Goal: Task Accomplishment & Management: Manage account settings

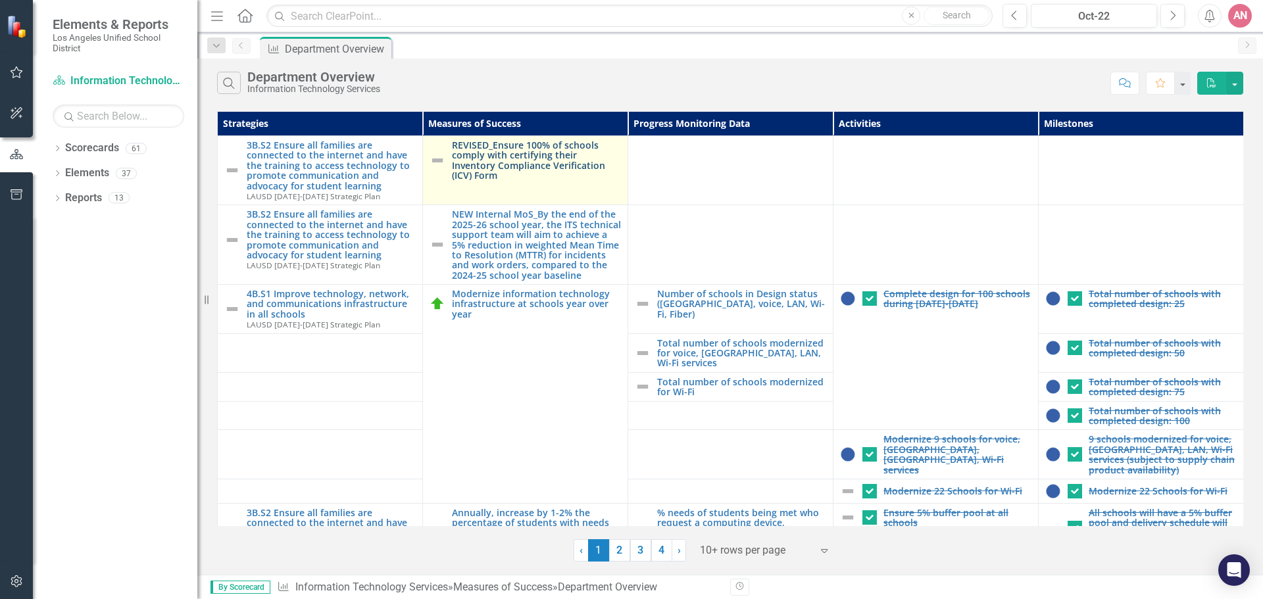
click at [571, 171] on td "REVISED_Ensure 100% of schools comply with certifying their Inventory Complianc…" at bounding box center [525, 170] width 205 height 69
click at [574, 160] on link "REVISED_Ensure 100% of schools comply with certifying their Inventory Complianc…" at bounding box center [536, 160] width 169 height 41
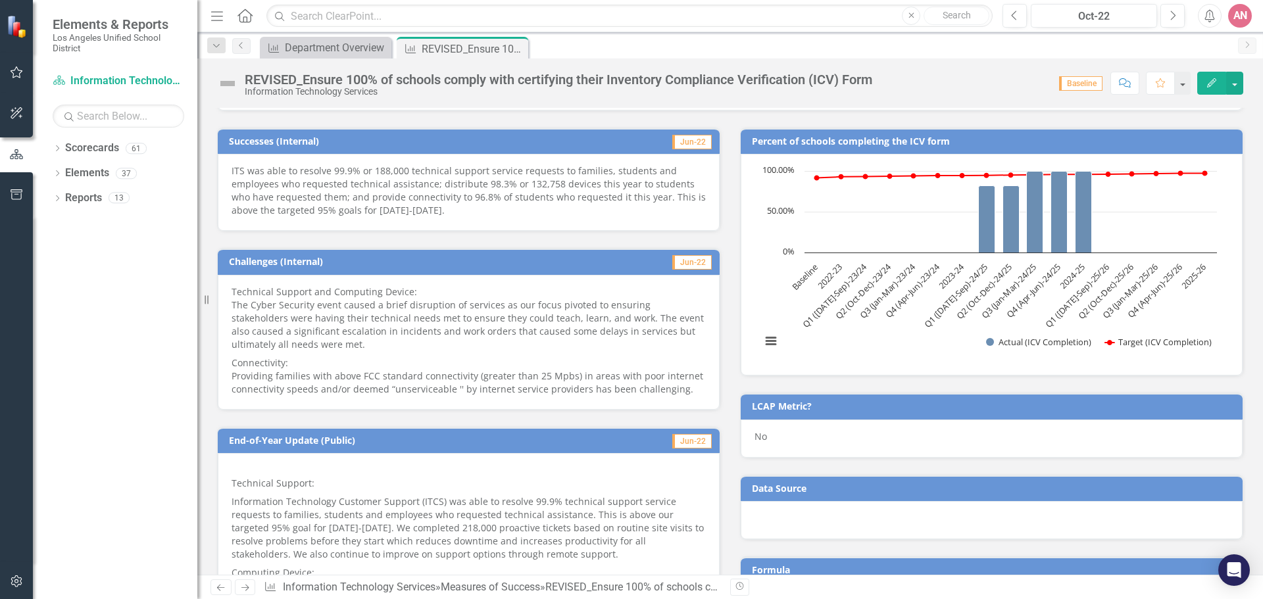
scroll to position [263, 0]
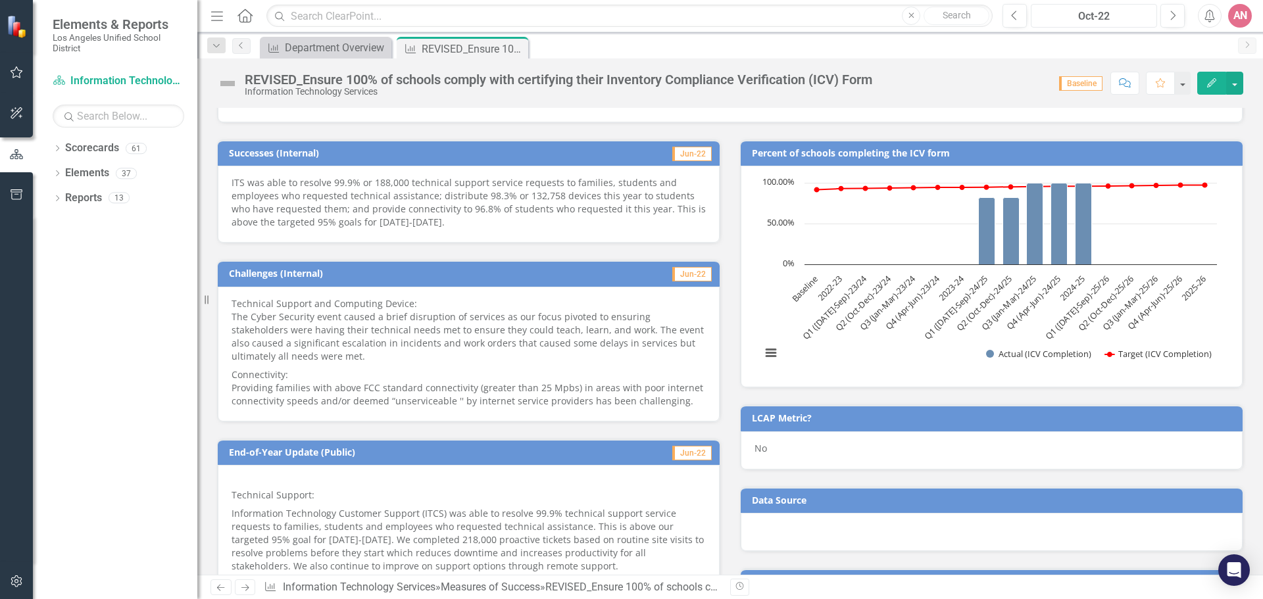
click at [1101, 11] on div "Oct-22" at bounding box center [1093, 17] width 117 height 16
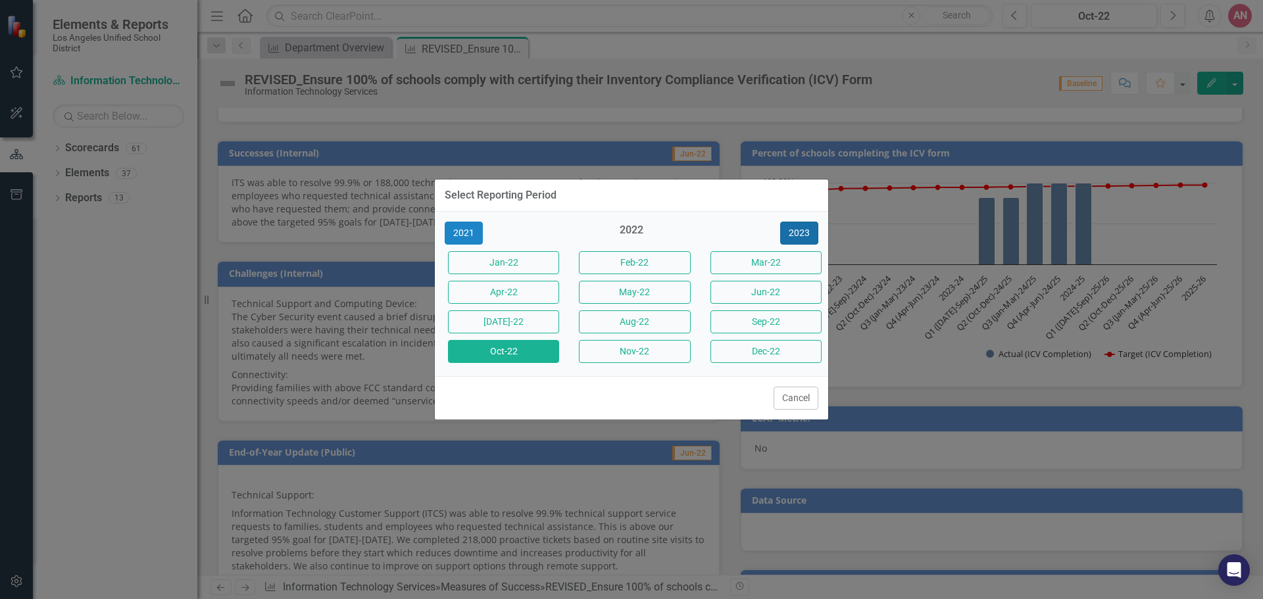
click at [815, 240] on button "2023" at bounding box center [799, 233] width 38 height 23
click at [817, 237] on button "2024" at bounding box center [799, 233] width 38 height 23
click at [817, 237] on button "2025" at bounding box center [799, 233] width 38 height 23
click at [539, 340] on button "Oct-25" at bounding box center [503, 351] width 111 height 23
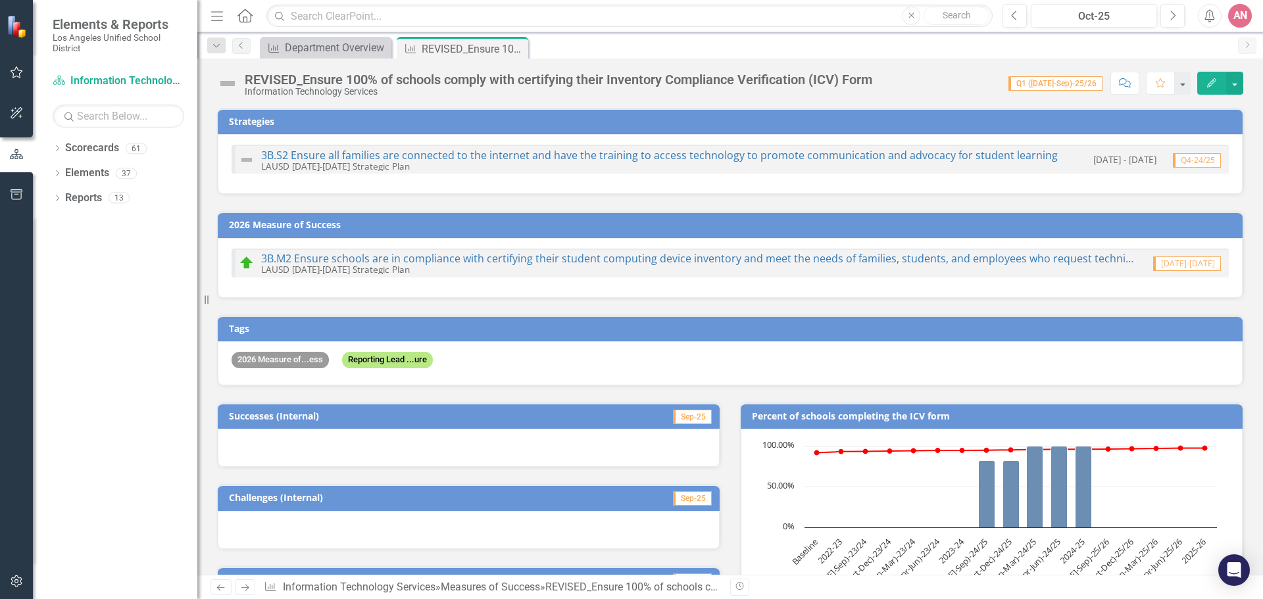
click at [281, 36] on div "Dropdown Search Measures of Success Department Overview Close Measures of Succe…" at bounding box center [730, 45] width 1066 height 26
click at [281, 42] on link "Measures of Success Department Overview" at bounding box center [317, 47] width 109 height 16
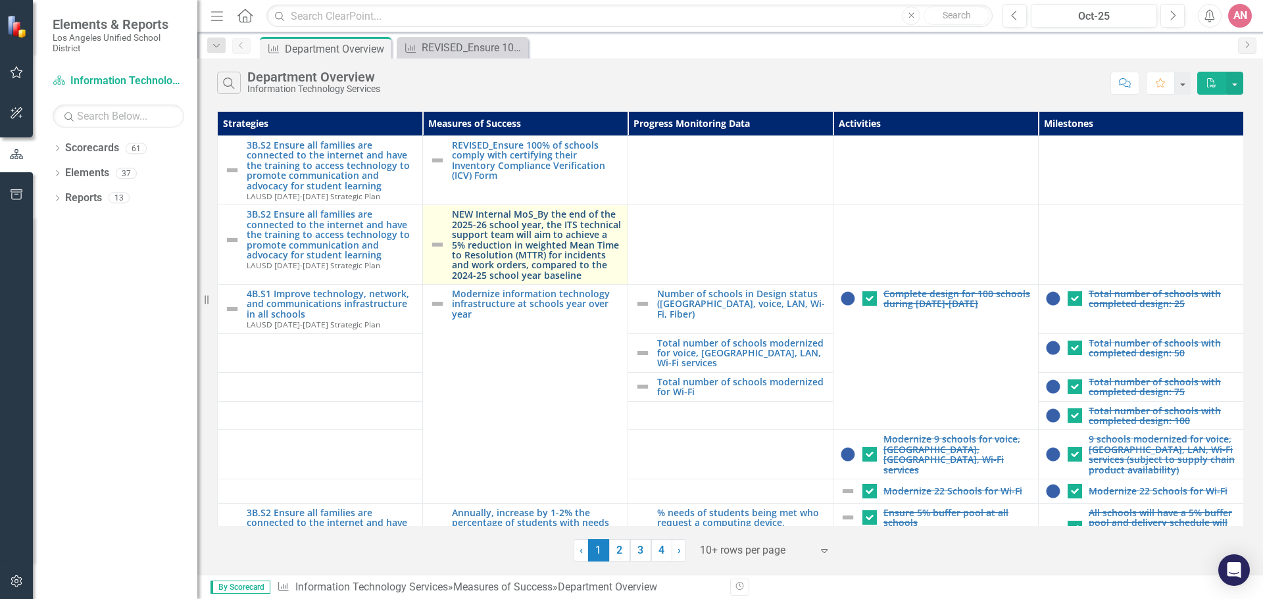
click at [551, 243] on link "NEW Internal MoS_By the end of the 2025-26 school year, the ITS technical suppo…" at bounding box center [536, 244] width 169 height 71
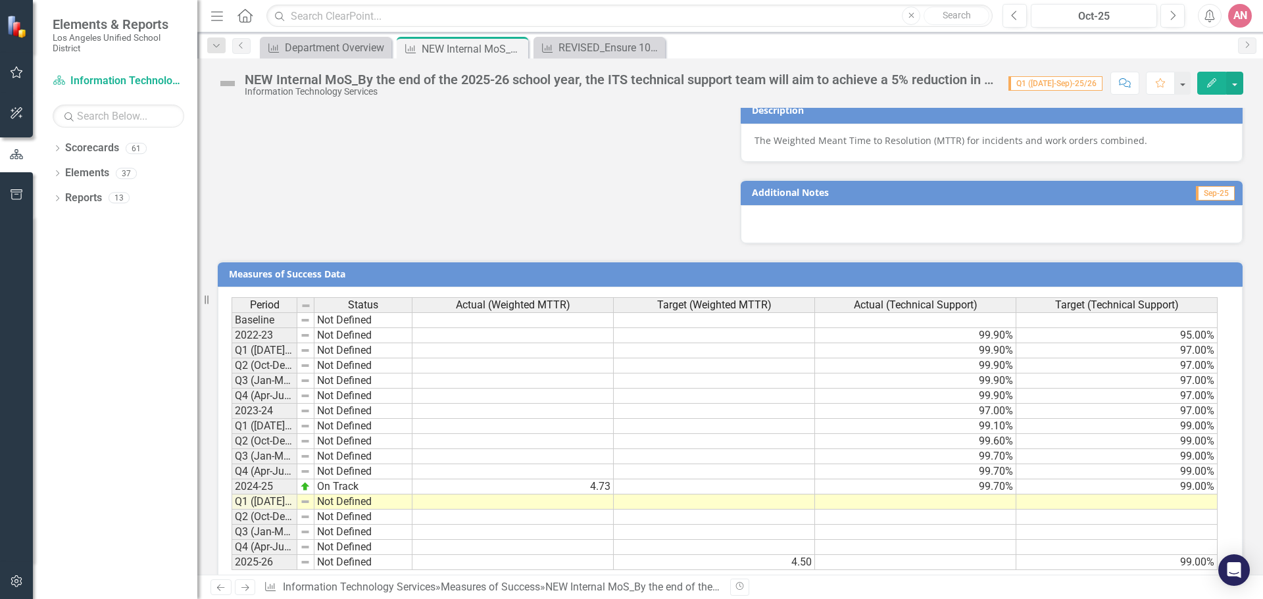
scroll to position [1193, 0]
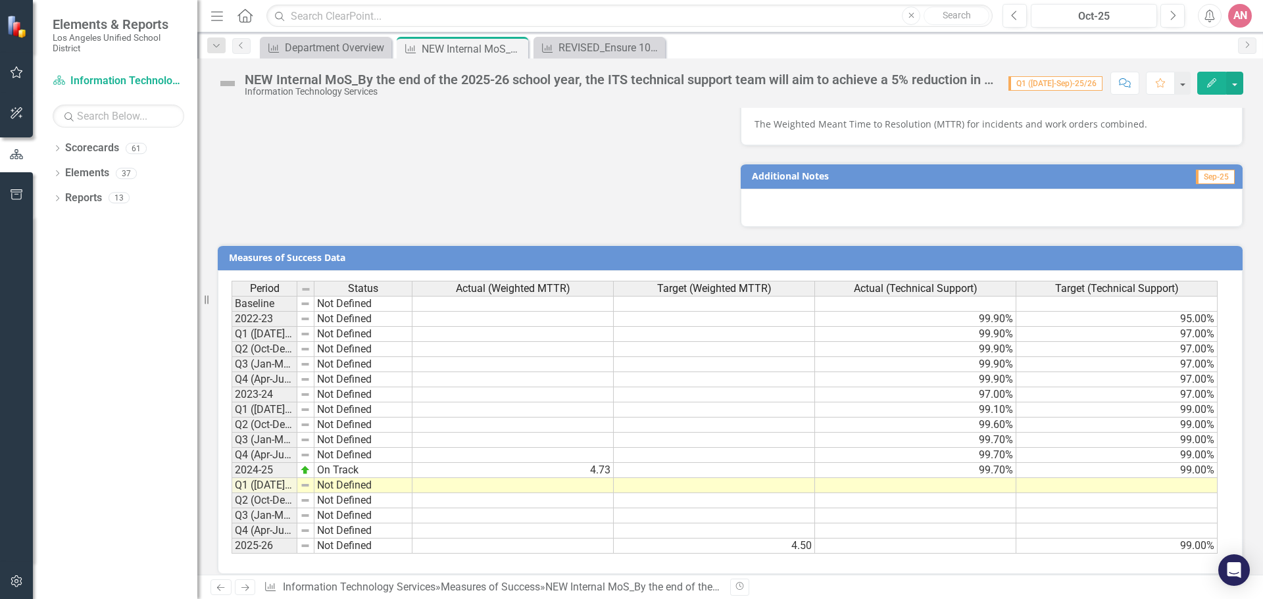
click at [576, 463] on td "4.73" at bounding box center [512, 470] width 201 height 15
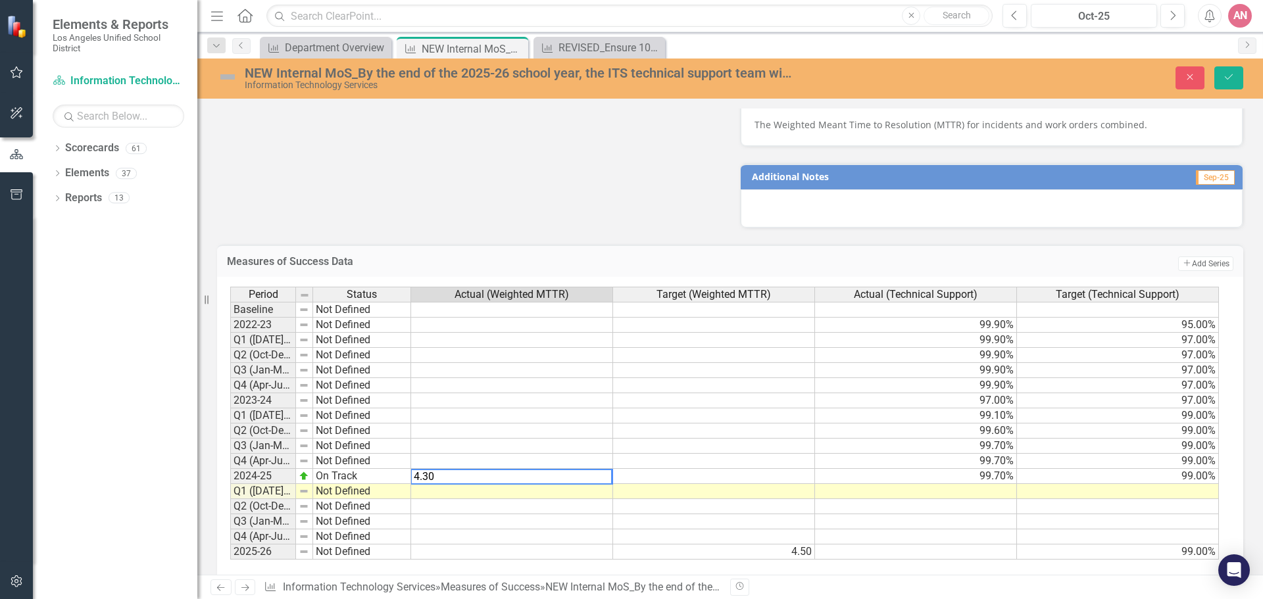
click at [778, 545] on td "4.50" at bounding box center [714, 552] width 202 height 15
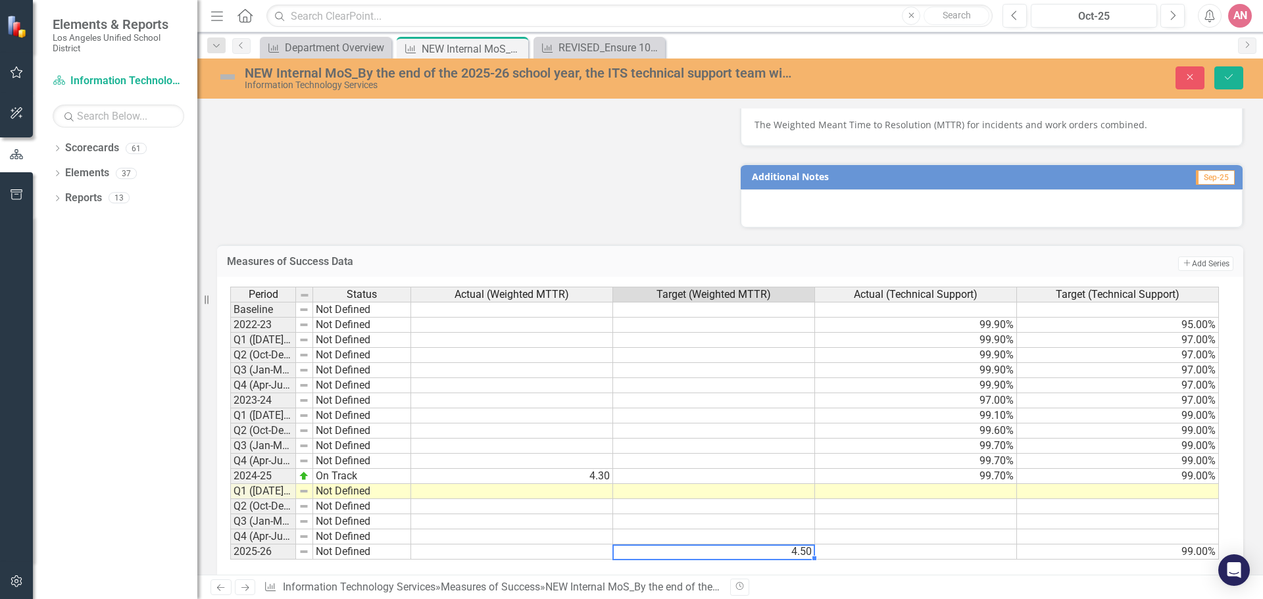
click at [778, 545] on td "4.50" at bounding box center [714, 552] width 202 height 15
click at [778, 499] on td at bounding box center [714, 506] width 202 height 15
click at [230, 471] on div "Period Status Actual (Weighted MTTR) Target (Weighted MTTR) Actual (Technical S…" at bounding box center [230, 423] width 0 height 273
type textarea "4.08"
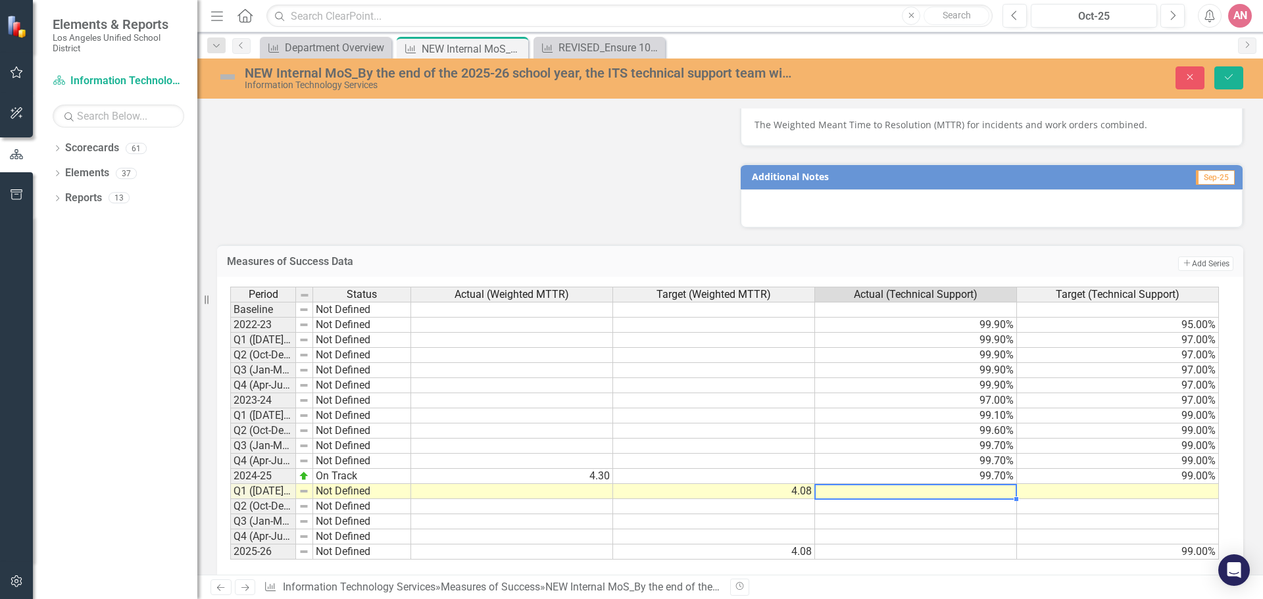
click at [763, 500] on td at bounding box center [714, 506] width 202 height 15
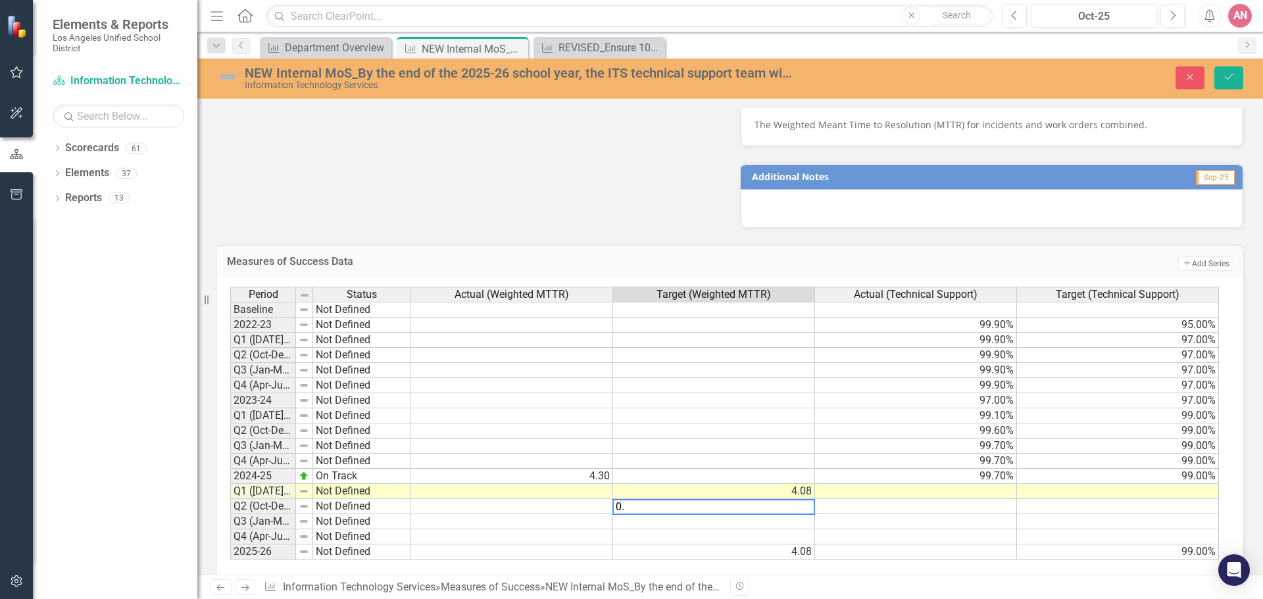
type textarea "0"
type textarea "4.08"
click at [1216, 78] on button "Save" at bounding box center [1228, 77] width 29 height 23
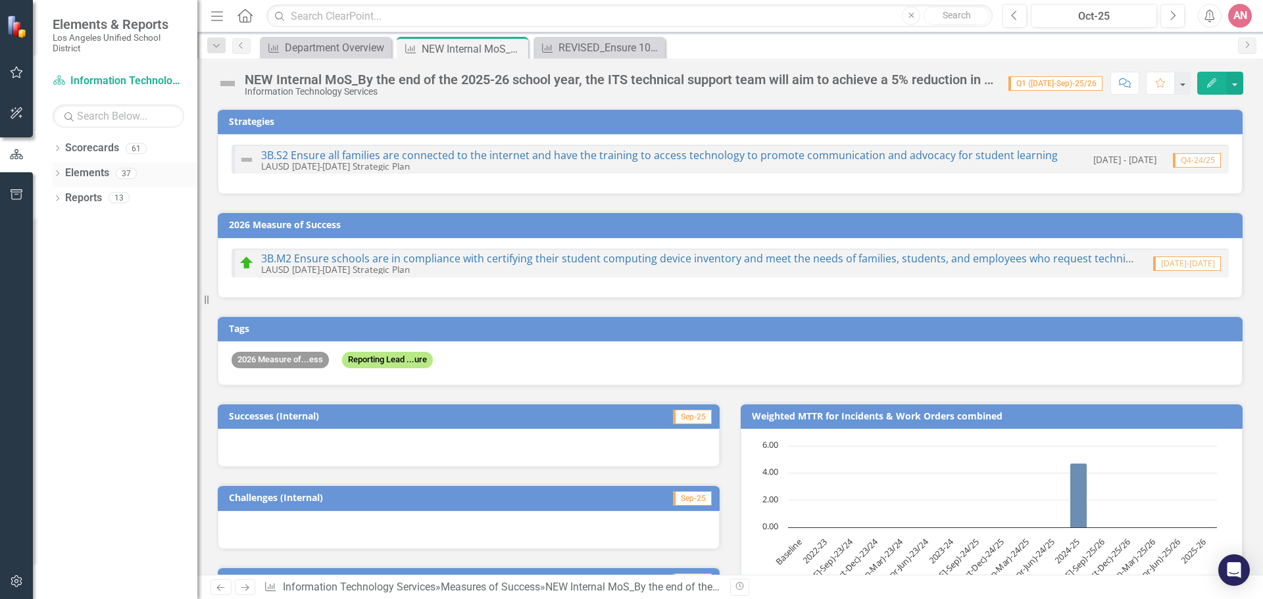
click at [59, 172] on icon "Dropdown" at bounding box center [57, 174] width 9 height 7
click at [55, 273] on div "Dropdown Priority Priorities 0 Dropdown Strategy Strategies 3 Strengthen and en…" at bounding box center [125, 249] width 145 height 124
click at [64, 271] on icon "Dropdown" at bounding box center [63, 273] width 9 height 7
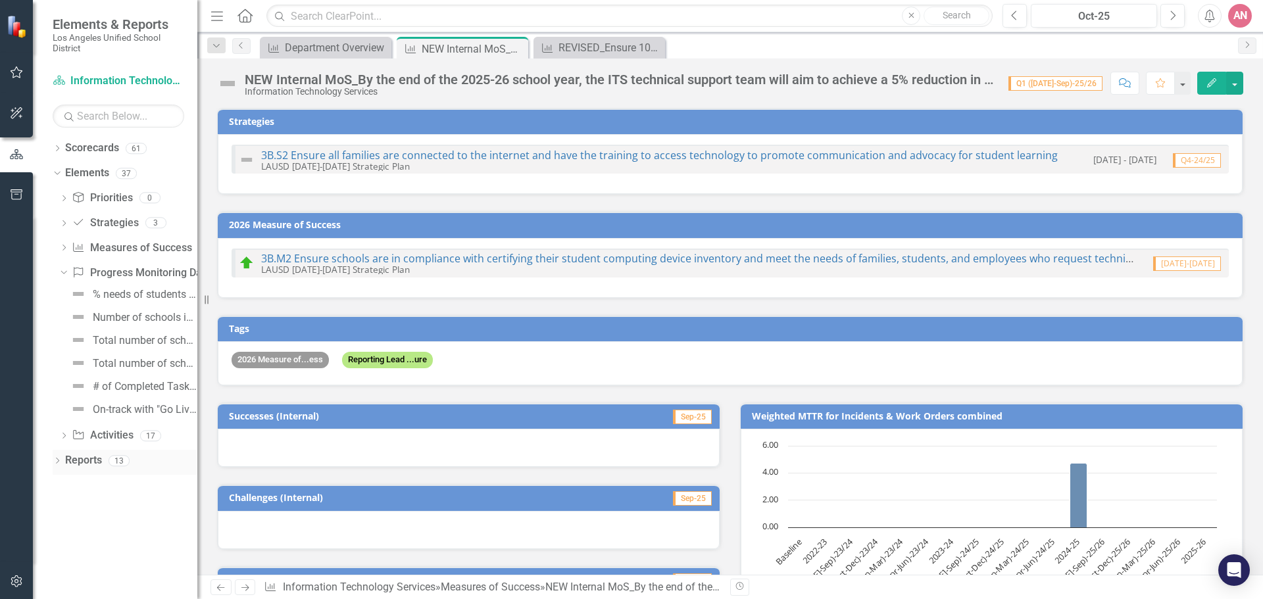
click at [53, 458] on icon "Dropdown" at bounding box center [57, 461] width 9 height 7
click at [53, 458] on icon "Dropdown" at bounding box center [55, 460] width 7 height 9
click at [126, 251] on link "Measures of Success Measures of Success" at bounding box center [132, 248] width 120 height 15
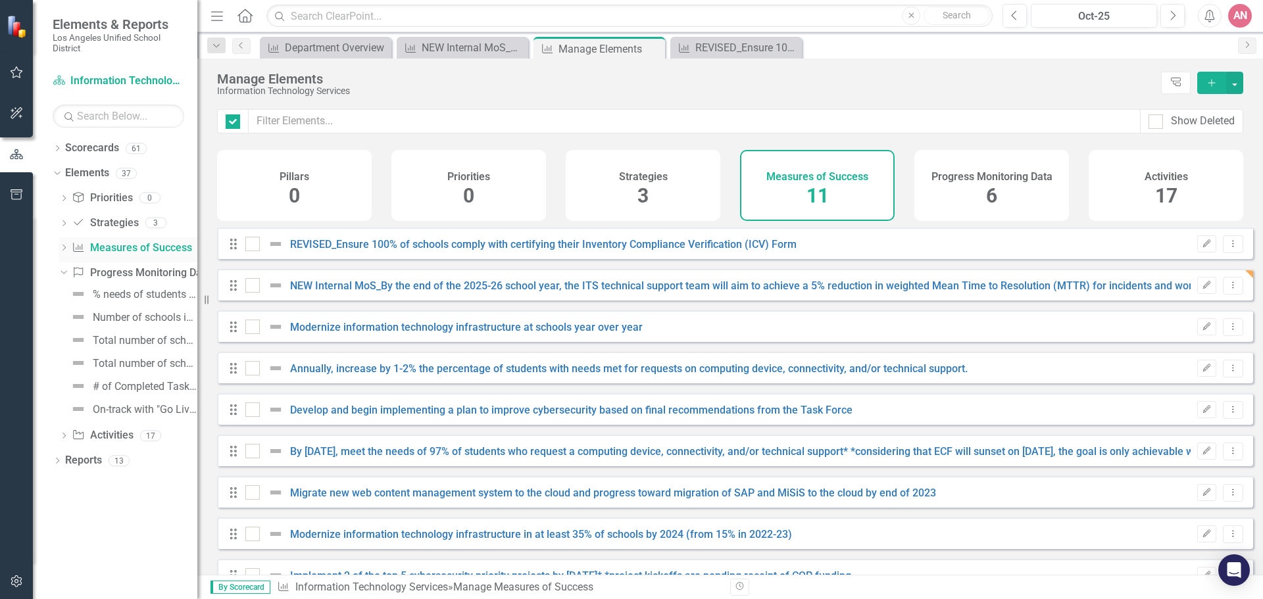
checkbox input "false"
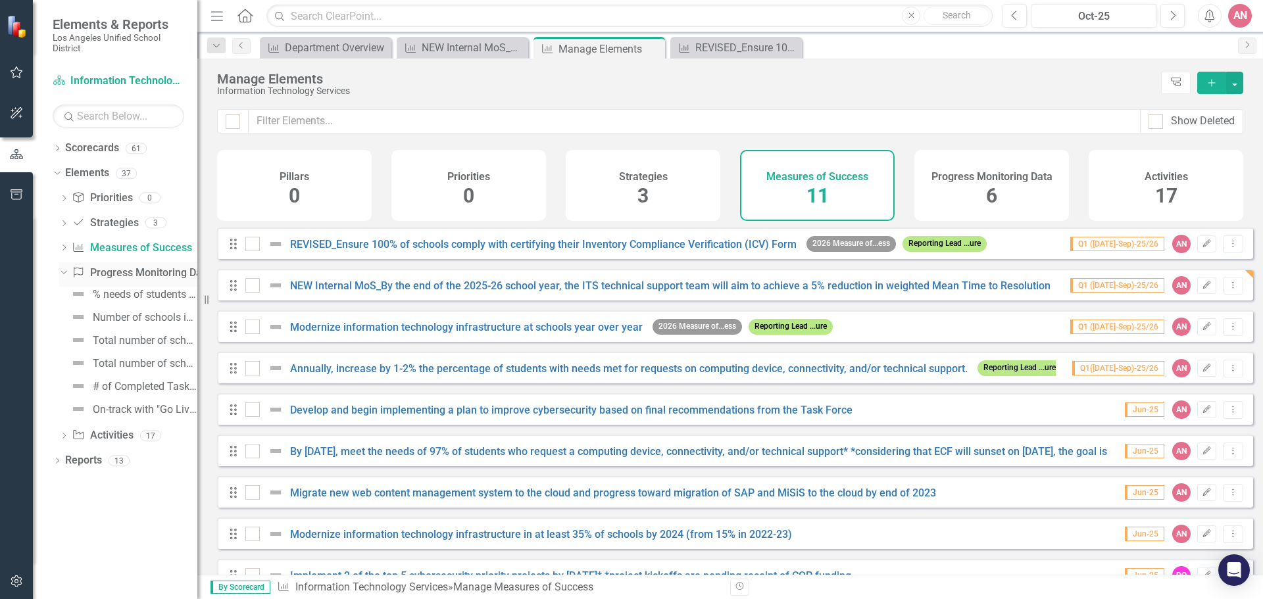
click at [60, 276] on icon "Dropdown" at bounding box center [62, 272] width 7 height 9
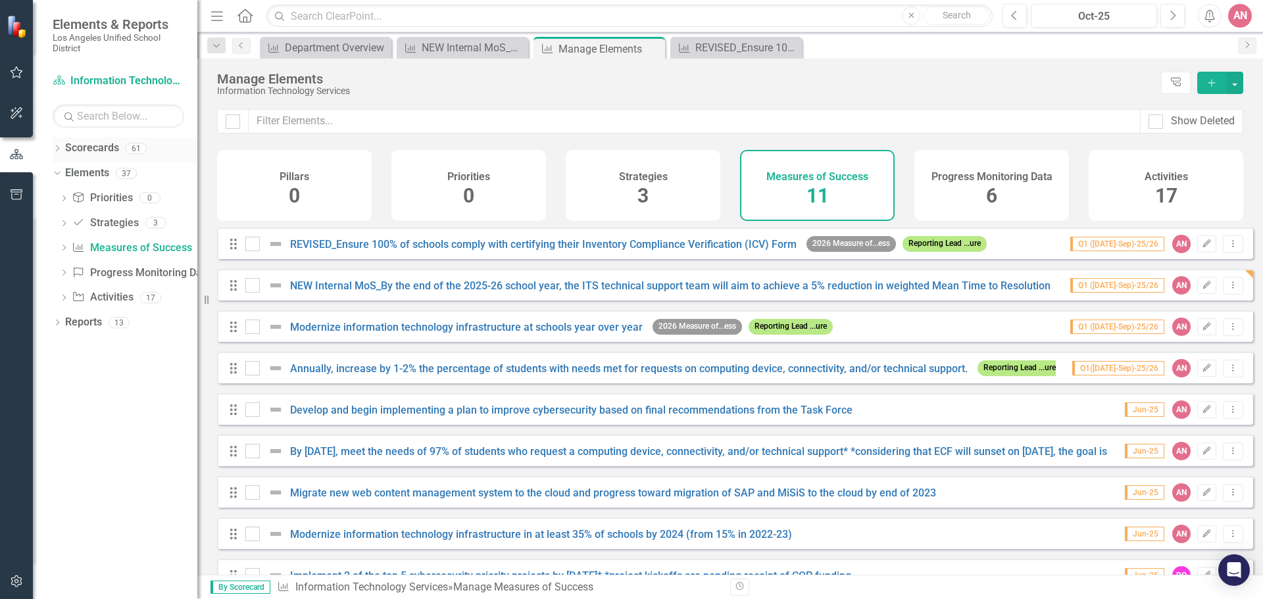
click at [57, 145] on div "Dropdown" at bounding box center [57, 150] width 9 height 11
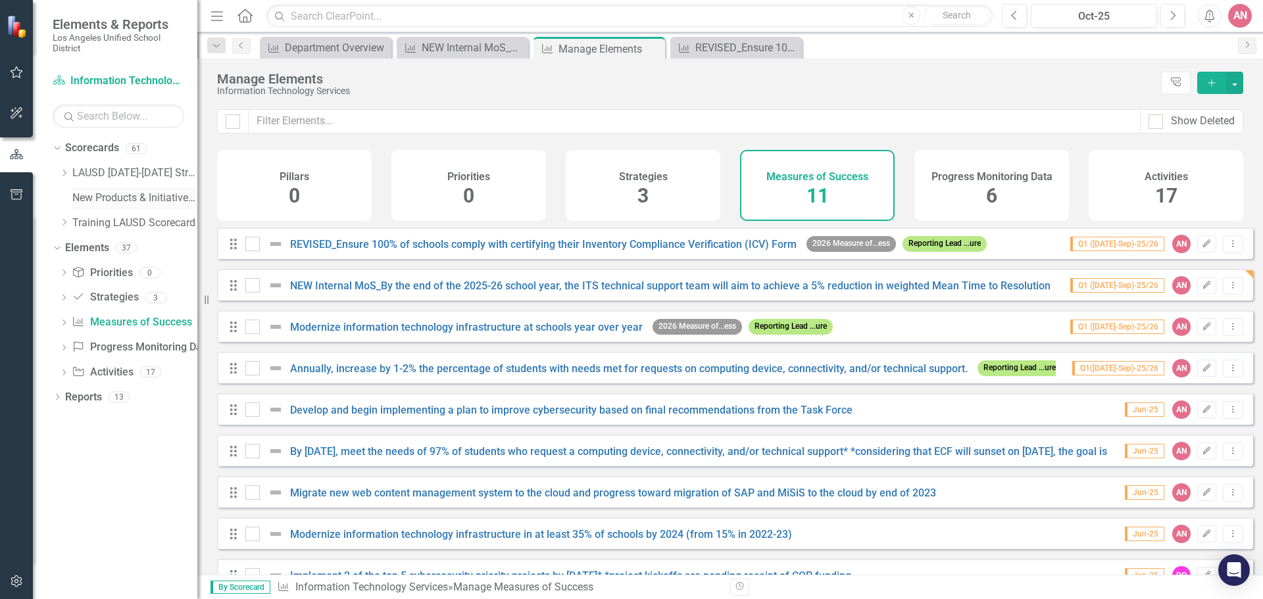
click at [72, 198] on div "Dropdown LAUSD [DATE]-[DATE] Strategic Plan Dropdown Chief Business Officer Bud…" at bounding box center [128, 199] width 138 height 75
click at [126, 187] on div "New Products & Initiatives 2025-26" at bounding box center [134, 198] width 125 height 22
click at [161, 201] on link "New Products & Initiatives 2025-26" at bounding box center [134, 198] width 125 height 15
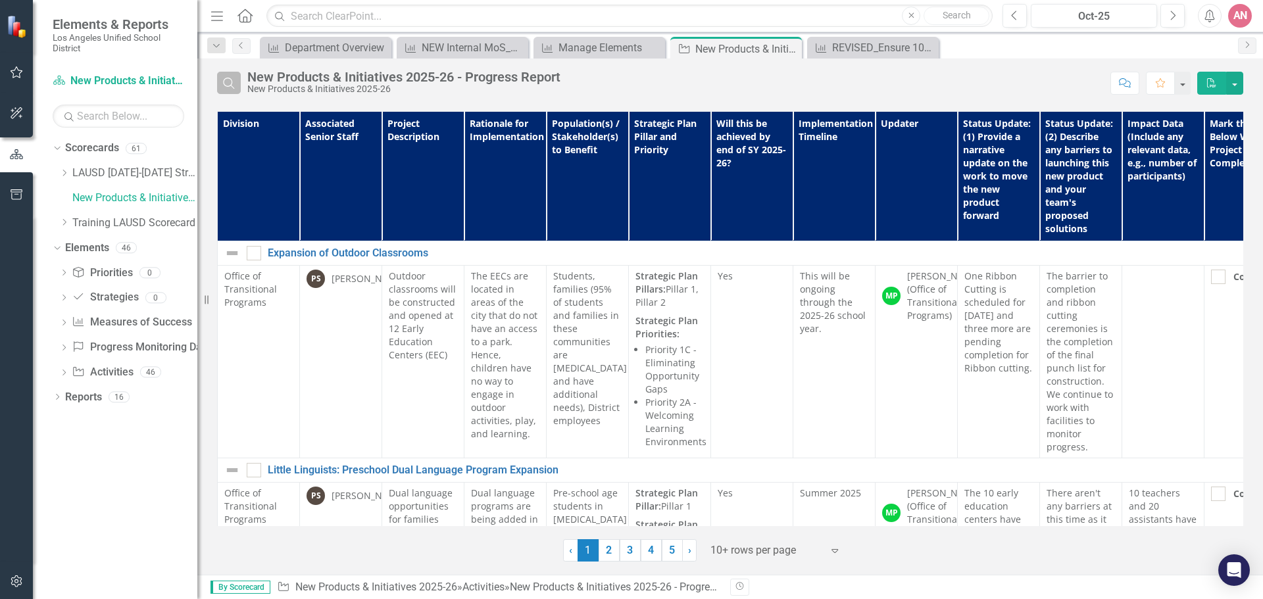
click at [235, 78] on icon "Search" at bounding box center [229, 83] width 14 height 12
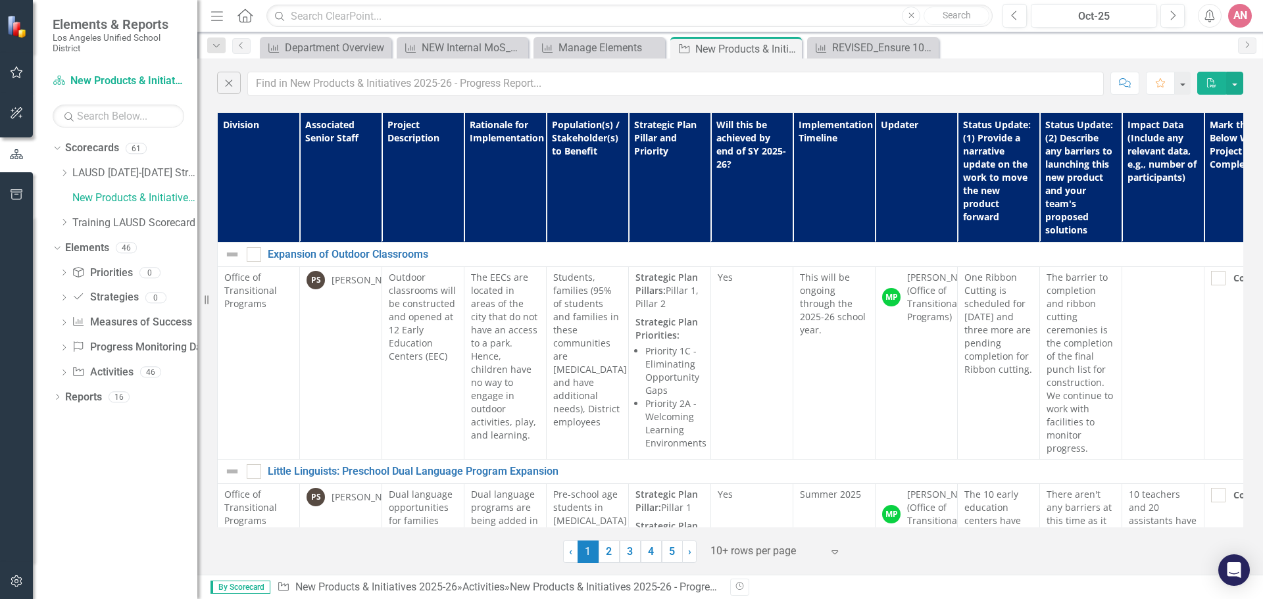
click at [357, 68] on div "Close Comment Favorite PDF" at bounding box center [730, 81] width 1066 height 44
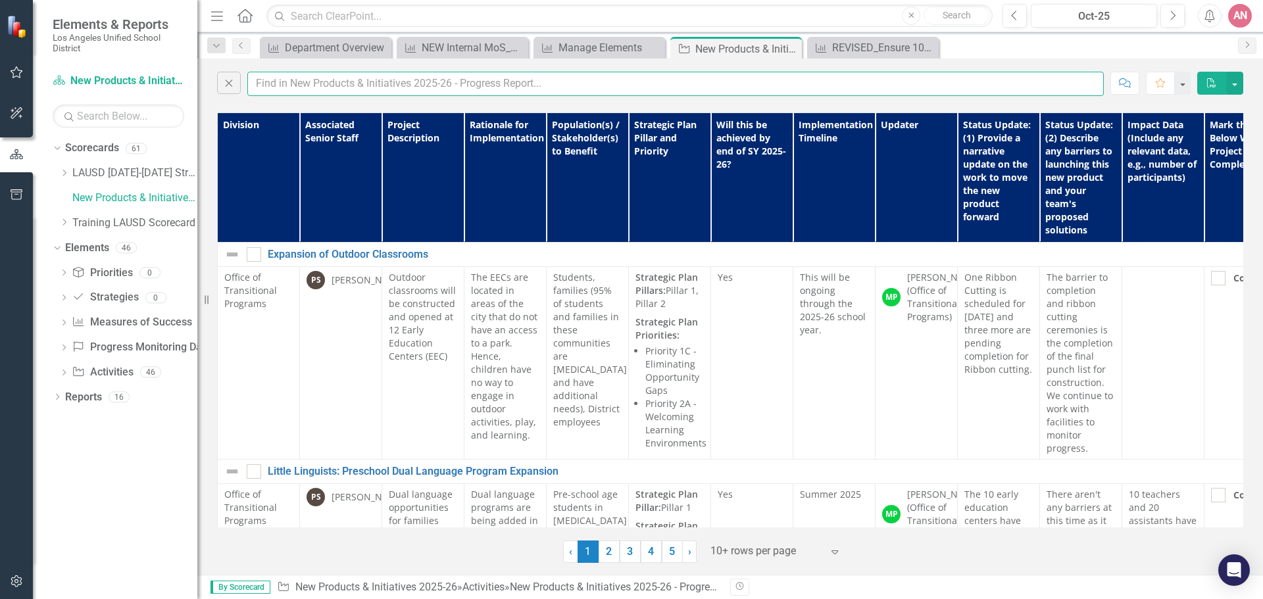
click at [358, 89] on input "text" at bounding box center [675, 84] width 856 height 24
type input "[PERSON_NAME]"
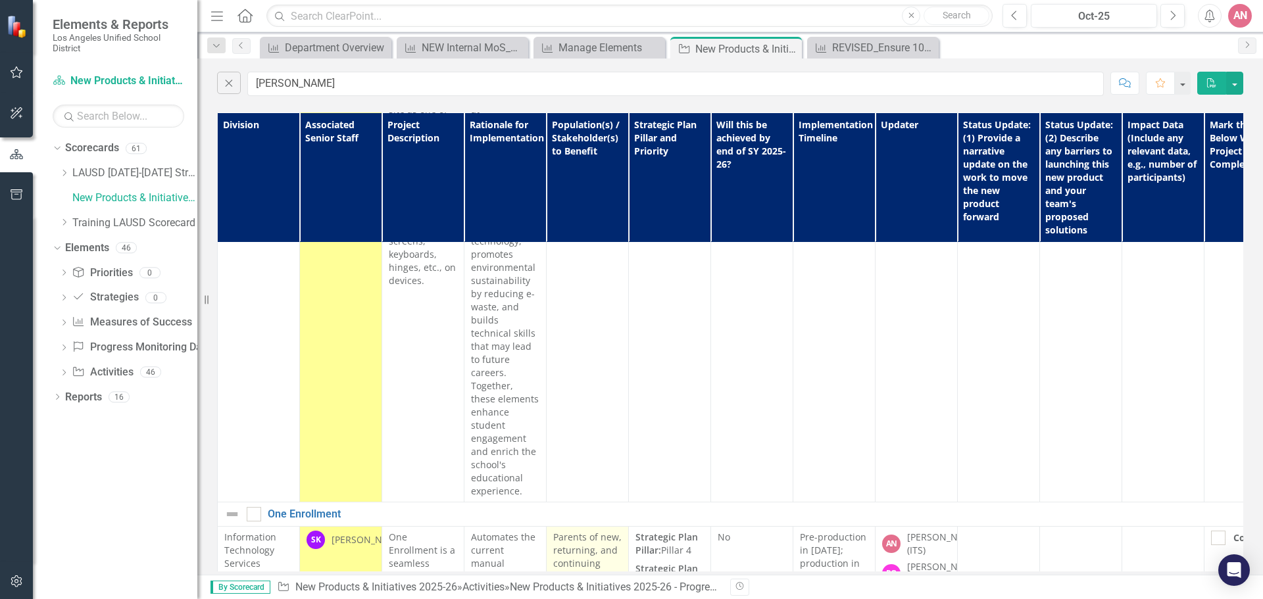
scroll to position [2036, 0]
